Goal: Navigation & Orientation: Find specific page/section

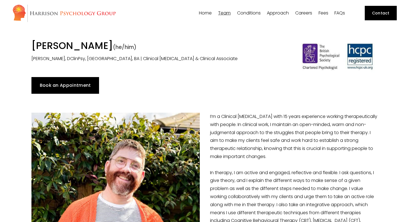
click at [322, 13] on link "Fees" at bounding box center [323, 13] width 10 height 5
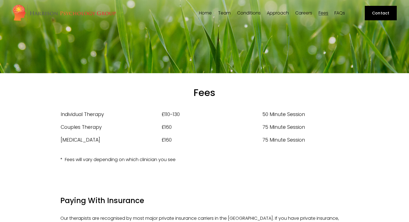
click at [340, 11] on link "FAQs" at bounding box center [339, 13] width 11 height 5
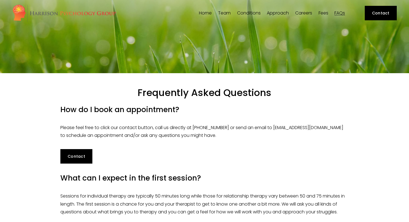
click at [221, 13] on span "Team" at bounding box center [224, 13] width 13 height 4
click at [0, 0] on span "[PERSON_NAME]" at bounding box center [0, 0] width 0 height 0
